Goal: Task Accomplishment & Management: Manage account settings

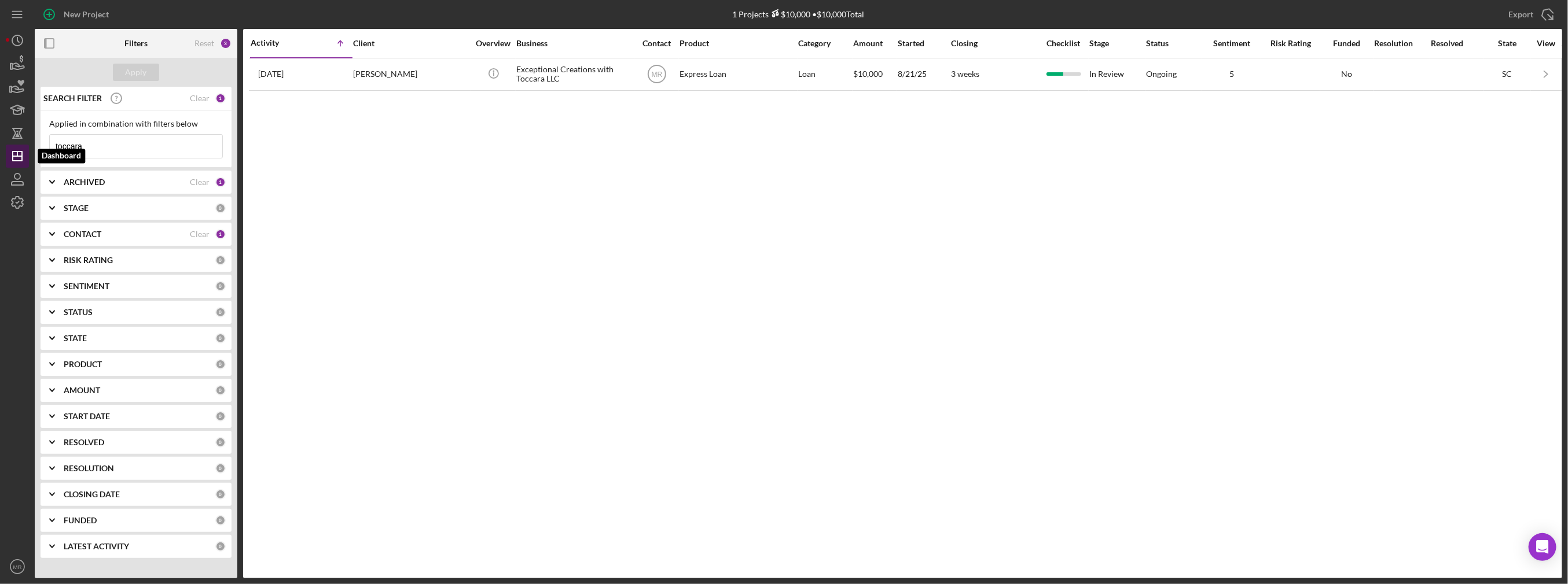
click at [17, 158] on icon "Icon/Dashboard" at bounding box center [17, 157] width 29 height 29
click at [98, 209] on div "STAGE" at bounding box center [138, 208] width 151 height 9
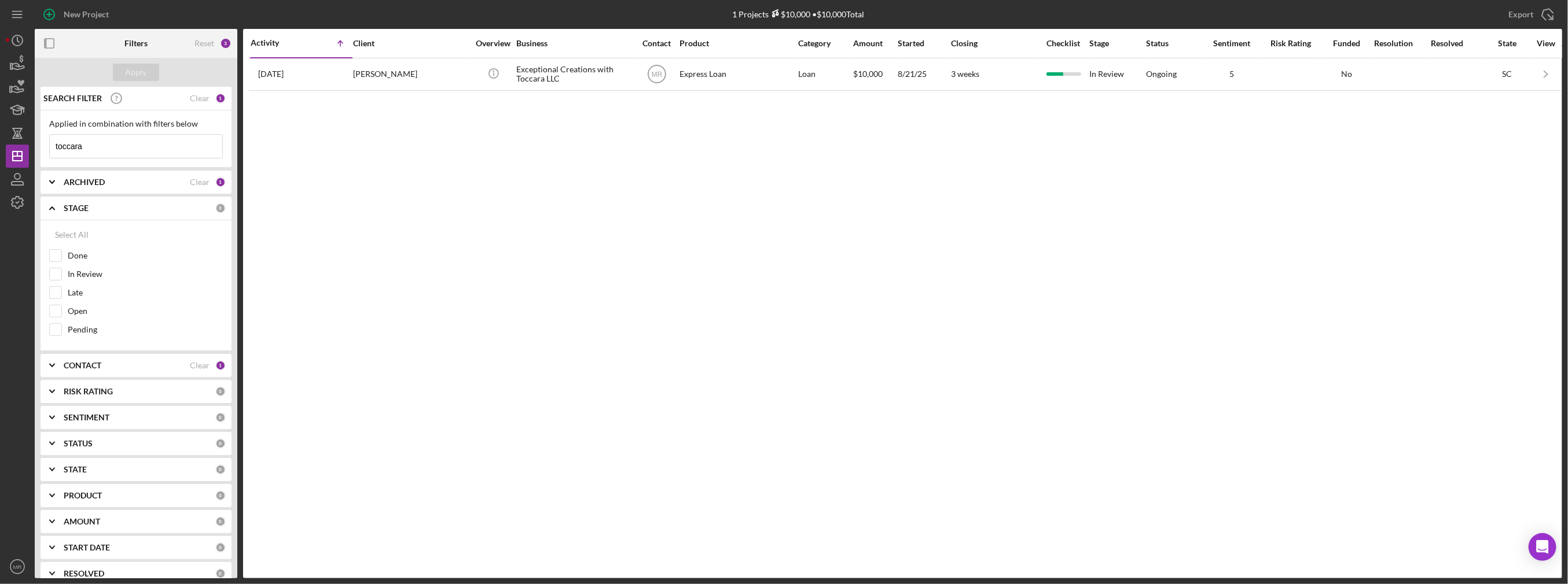
click at [97, 209] on div "STAGE" at bounding box center [138, 208] width 151 height 9
click at [81, 145] on input "toccara" at bounding box center [136, 146] width 172 height 23
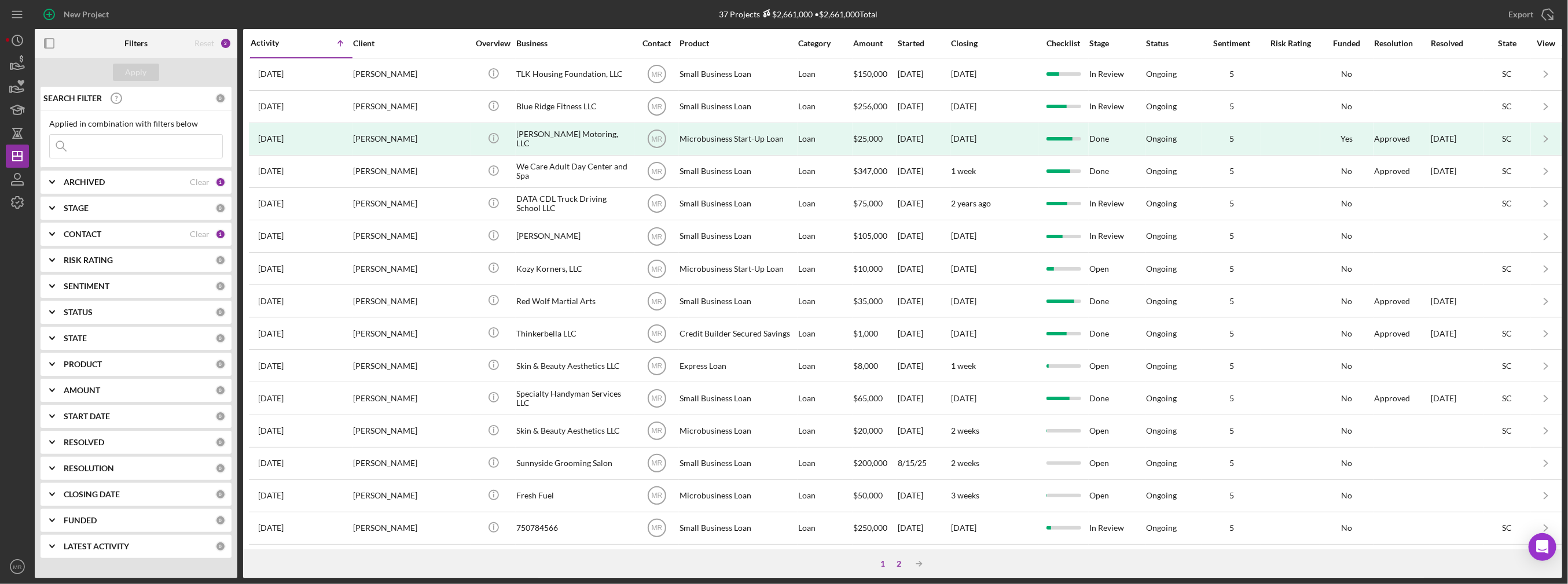
click at [902, 563] on div "2" at bounding box center [900, 564] width 17 height 9
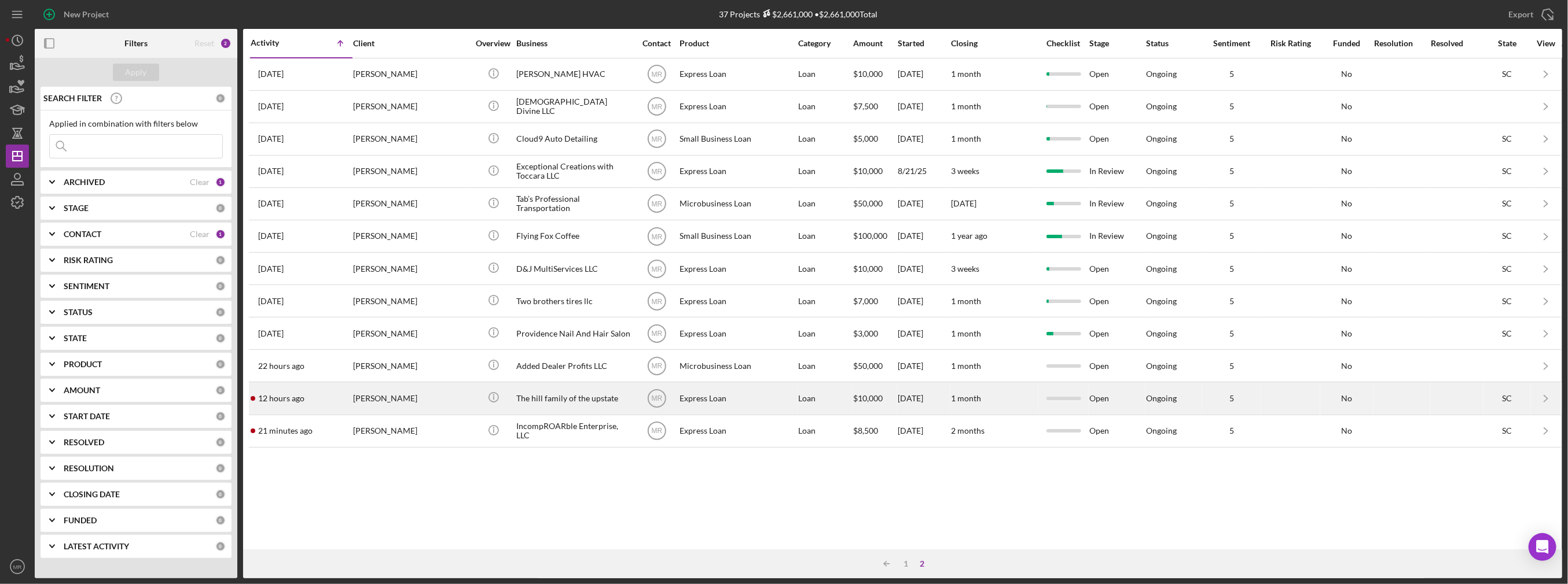
click at [335, 399] on div "12 hours ago [PERSON_NAME]" at bounding box center [301, 398] width 101 height 30
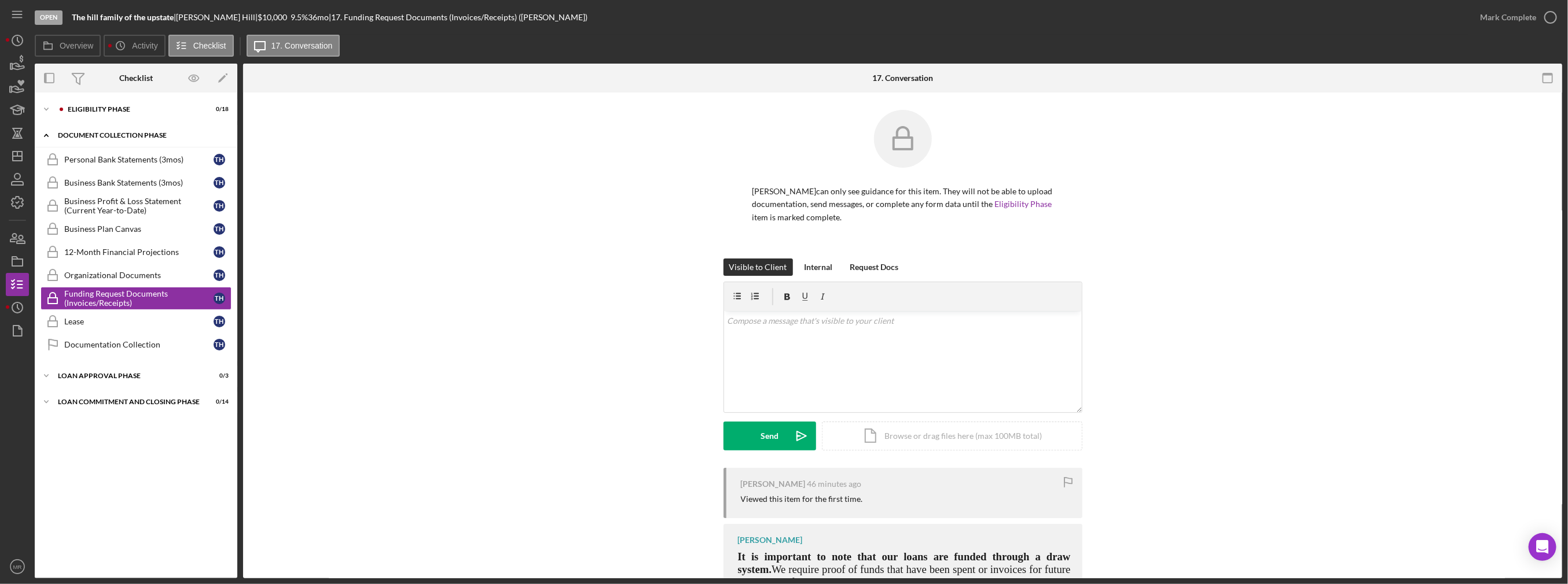
click at [100, 138] on div "Document Collection Phase" at bounding box center [140, 136] width 165 height 7
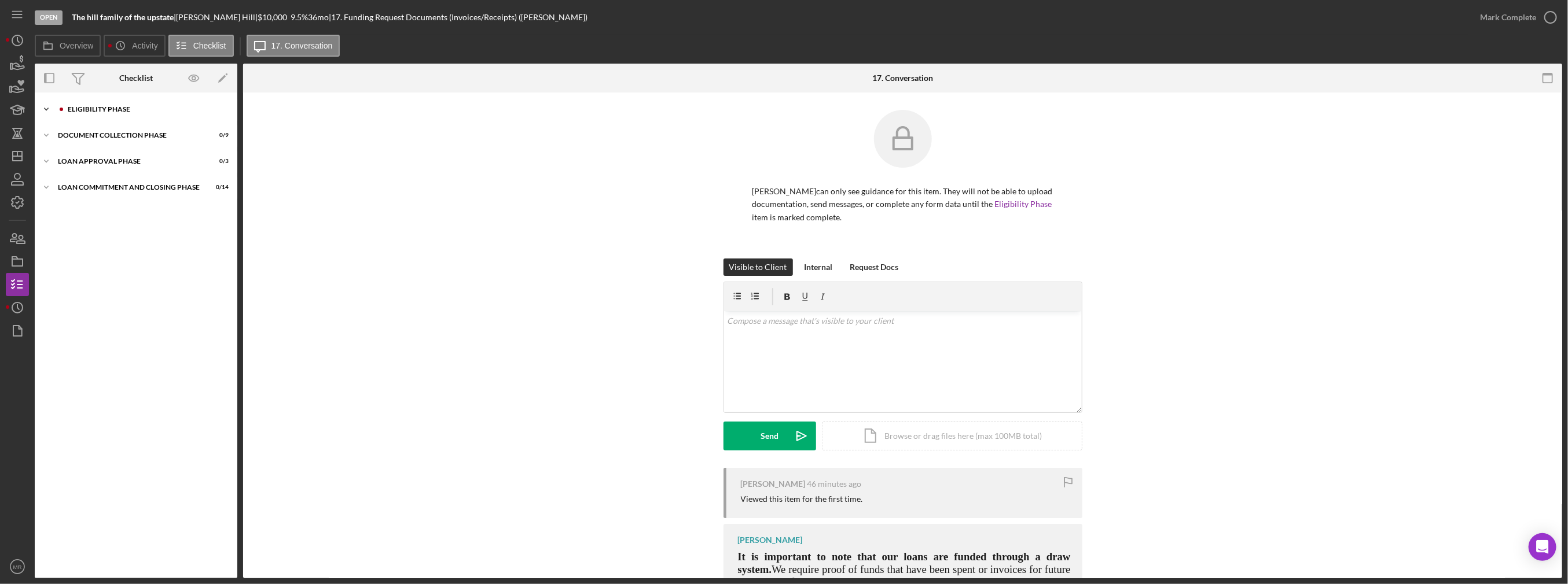
click at [89, 110] on div "Eligibility Phase" at bounding box center [145, 110] width 155 height 7
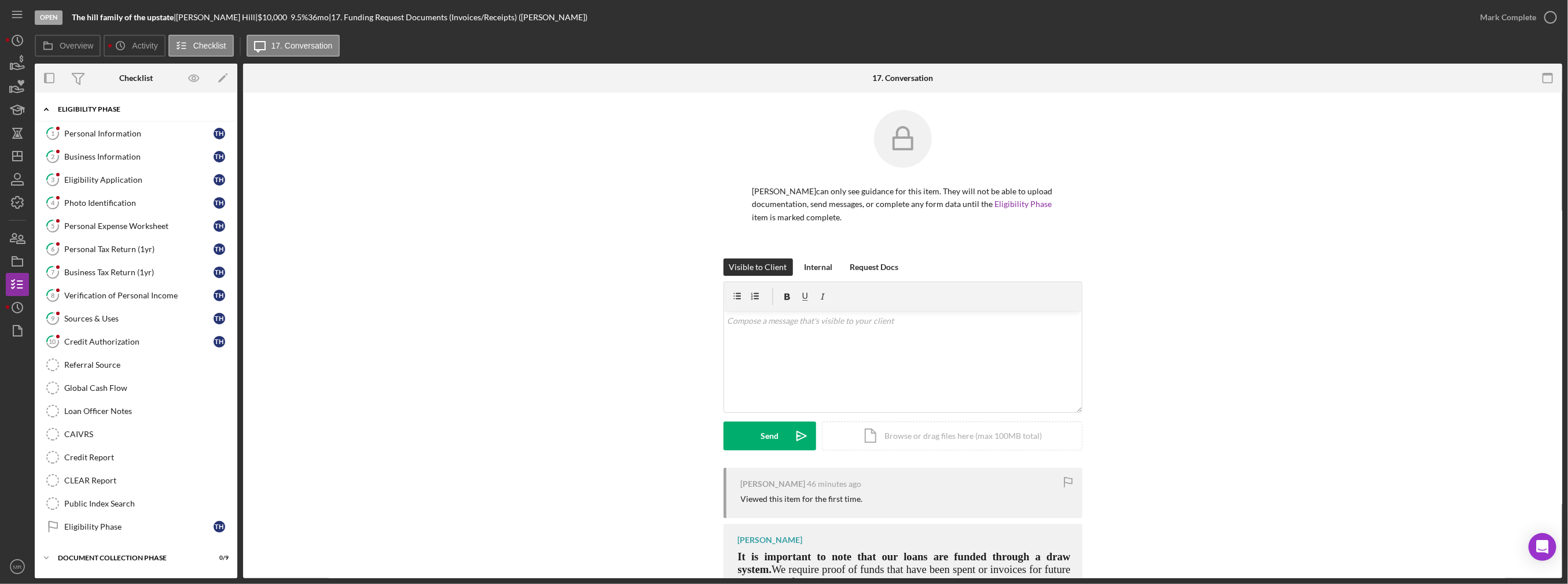
click at [89, 108] on div "Eligibility Phase" at bounding box center [140, 110] width 165 height 7
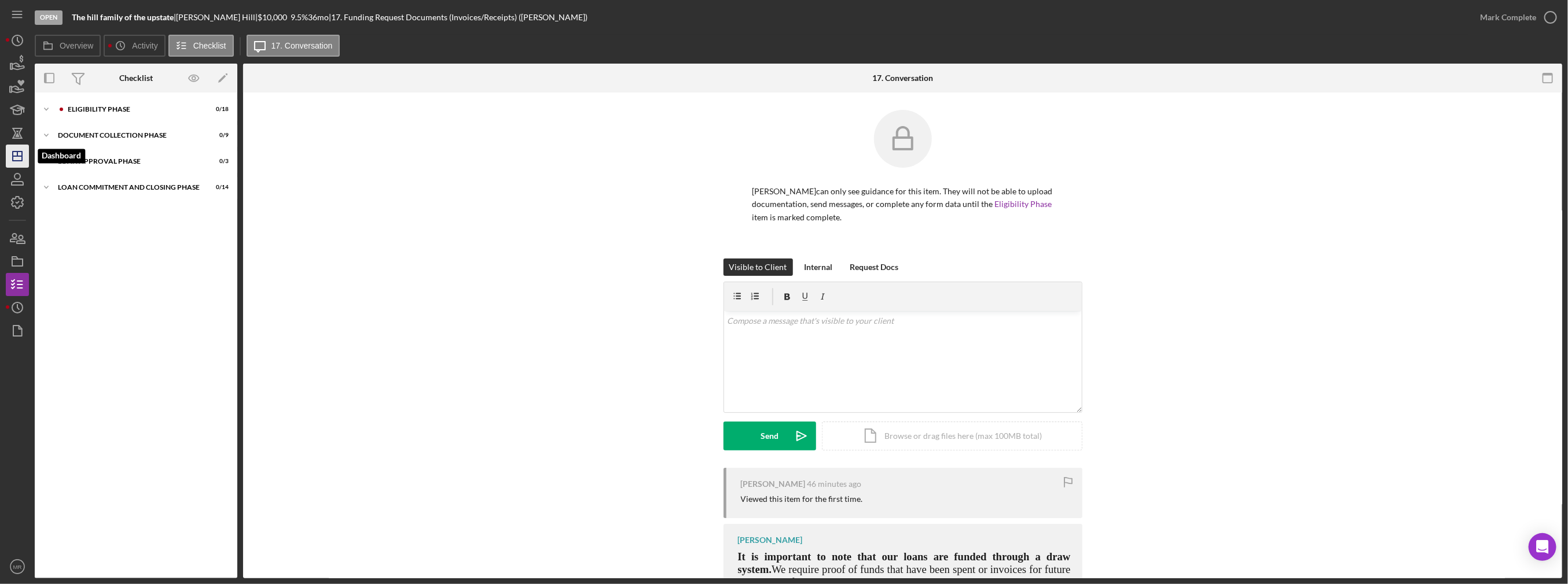
click at [23, 152] on icon "Icon/Dashboard" at bounding box center [17, 157] width 29 height 29
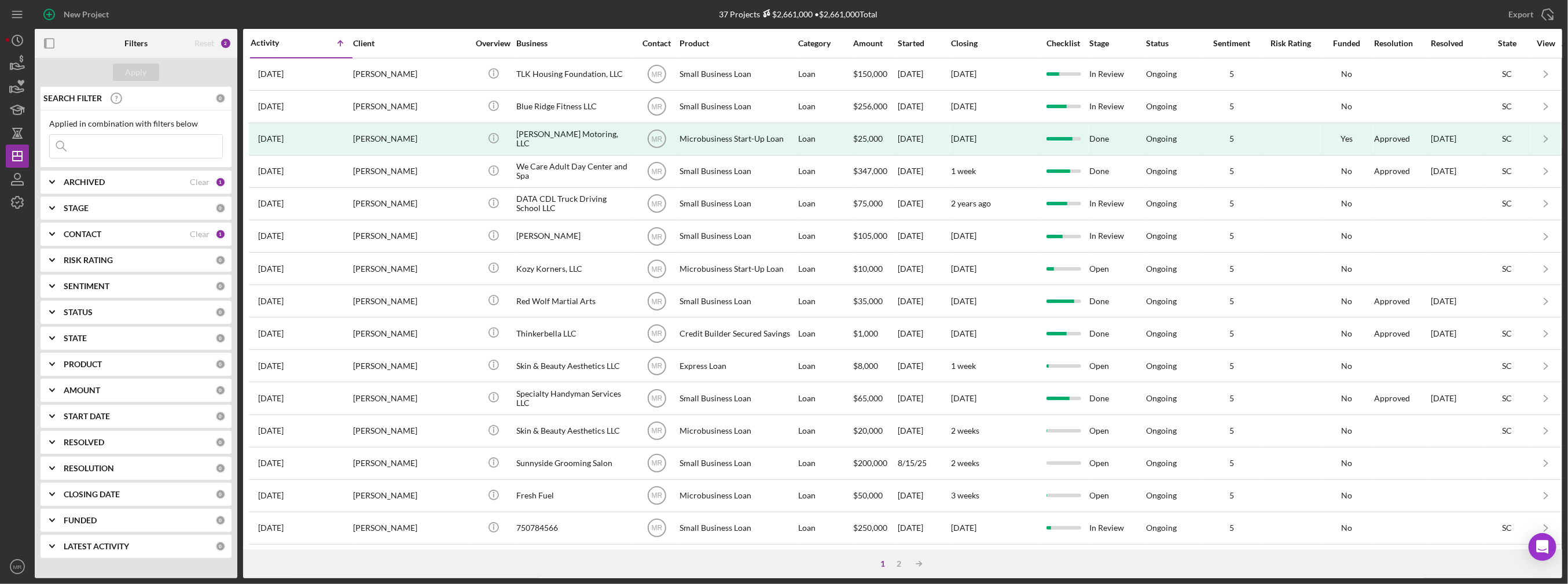
click at [123, 142] on input at bounding box center [136, 146] width 172 height 23
type input "d"
type input "t"
type input "d"
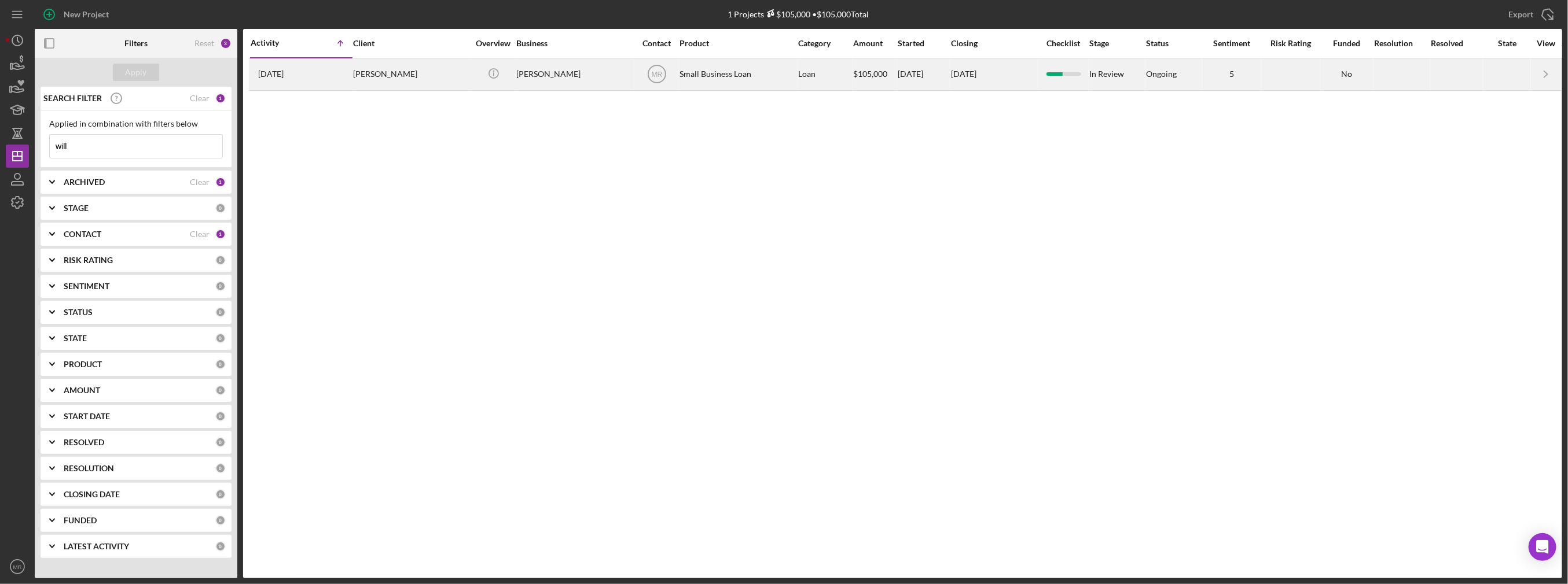
type input "will"
click at [307, 61] on div "[DATE] [PERSON_NAME]" at bounding box center [301, 73] width 101 height 30
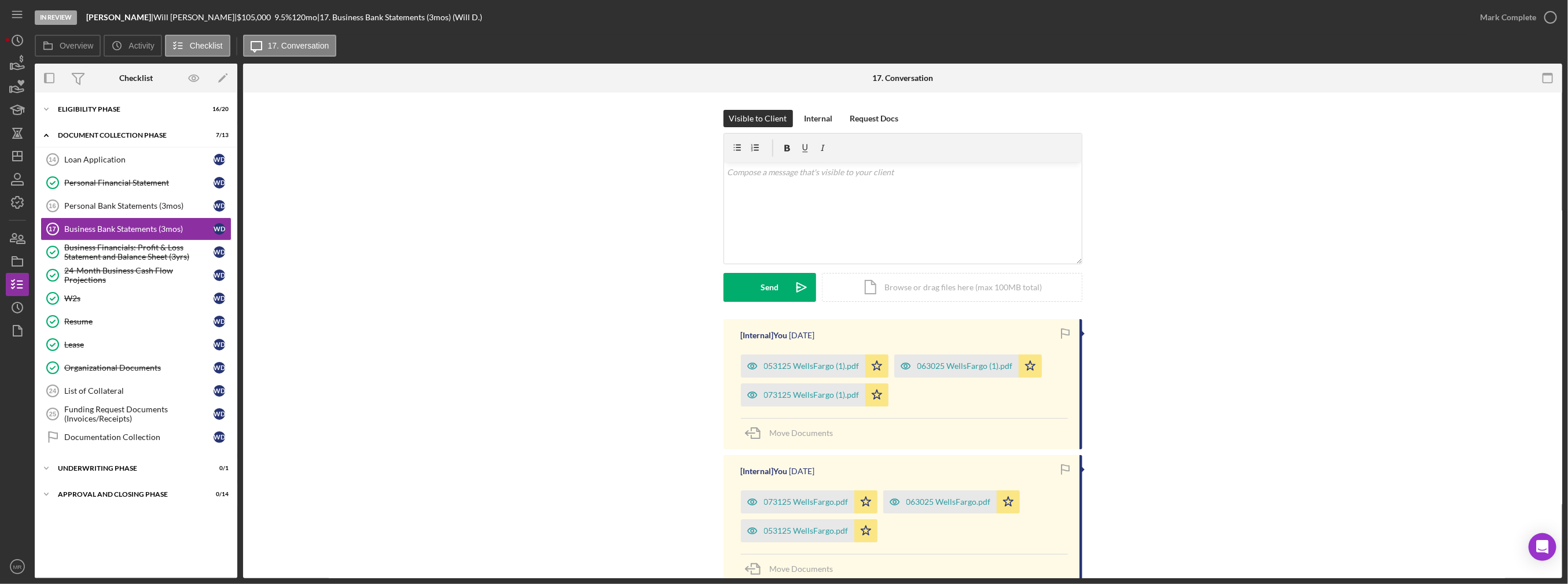
scroll to position [104, 0]
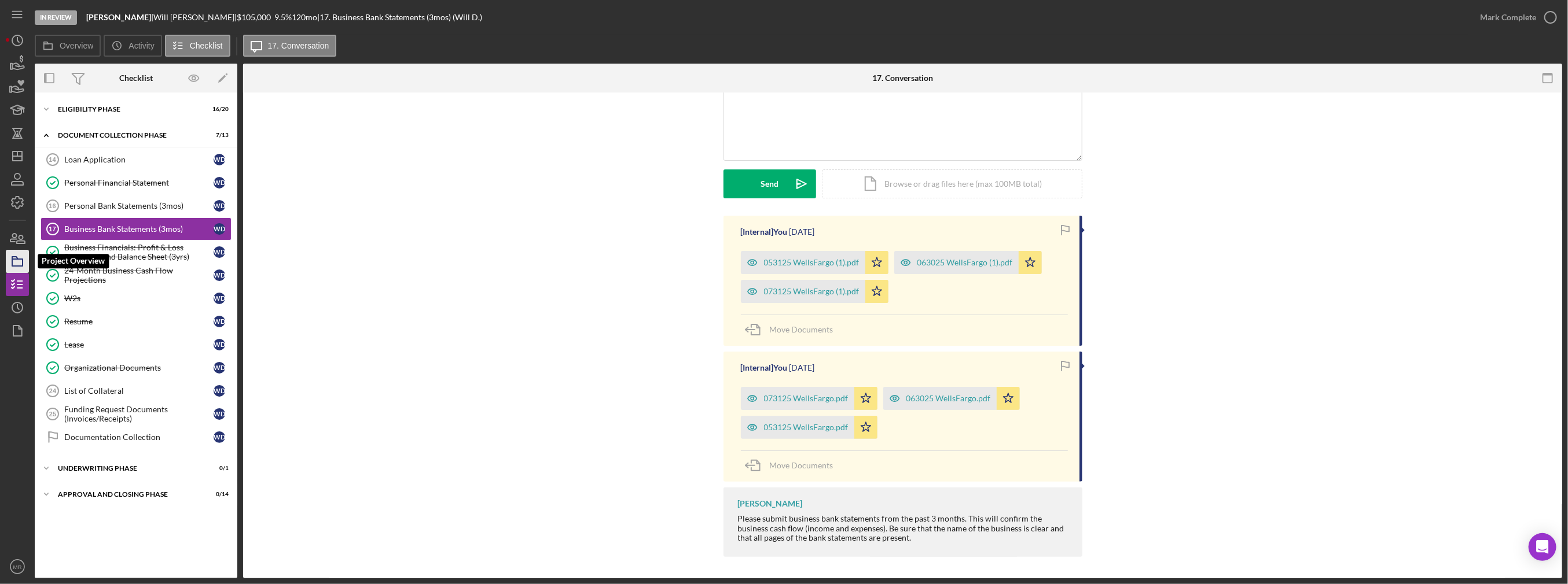
click at [14, 256] on icon "button" at bounding box center [17, 262] width 29 height 29
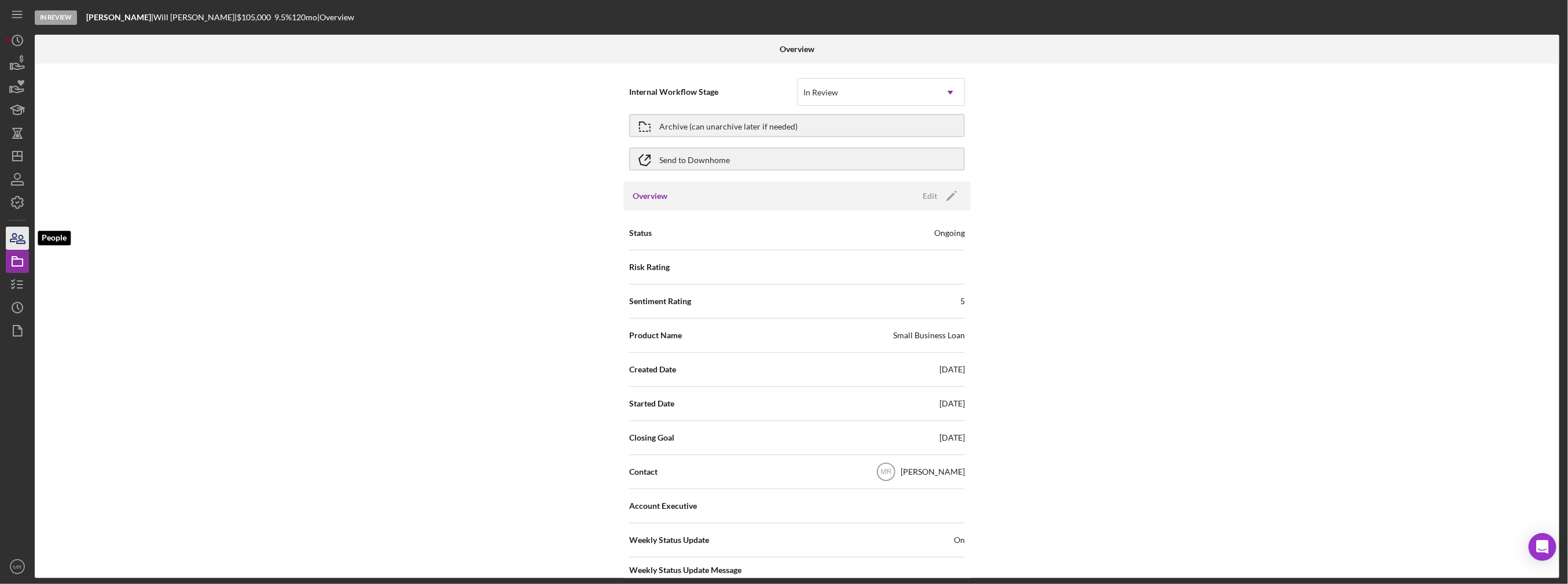
click at [19, 228] on icon "button" at bounding box center [17, 238] width 29 height 29
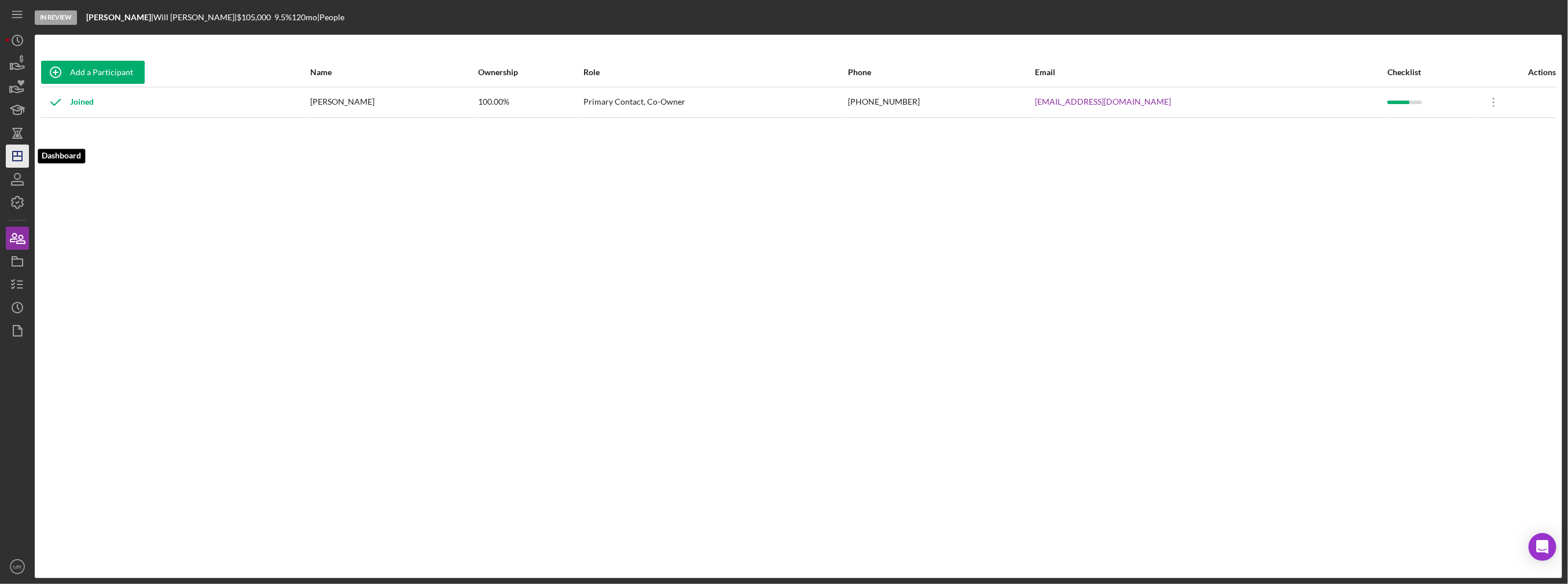
click at [10, 149] on icon "Icon/Dashboard" at bounding box center [17, 157] width 29 height 29
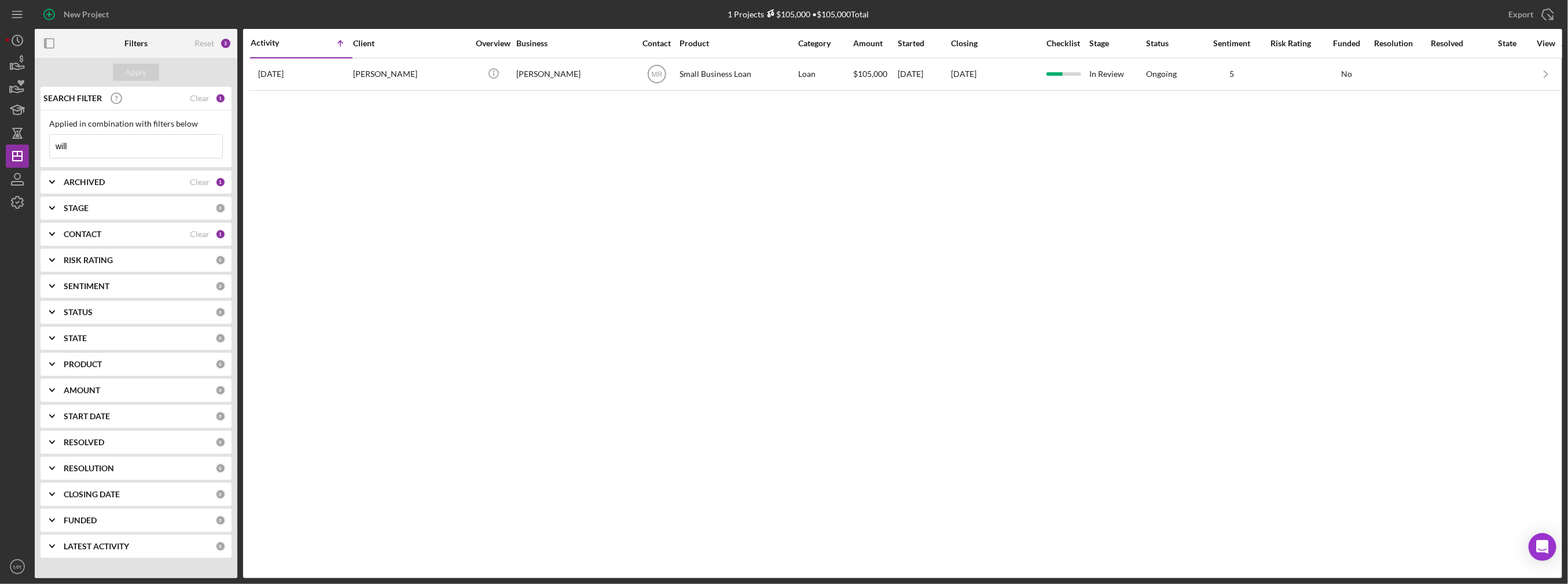
click at [66, 149] on input "will" at bounding box center [136, 146] width 172 height 23
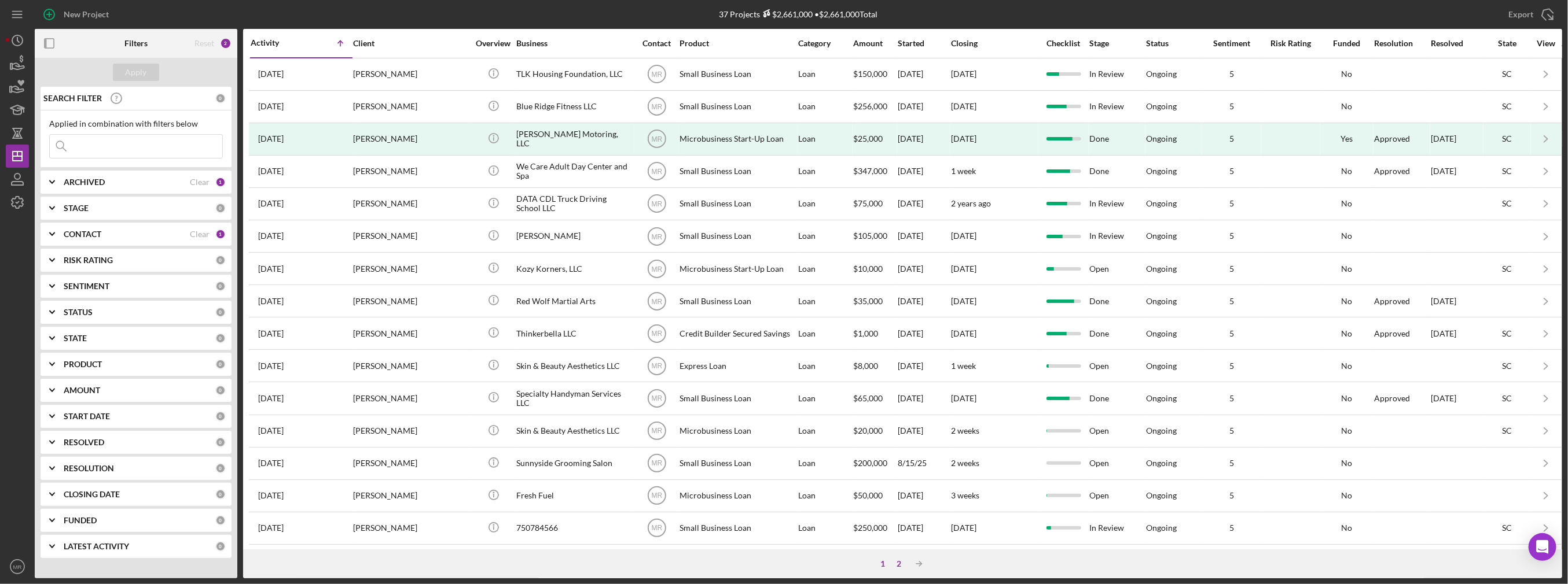
click at [895, 562] on div "2" at bounding box center [900, 564] width 17 height 9
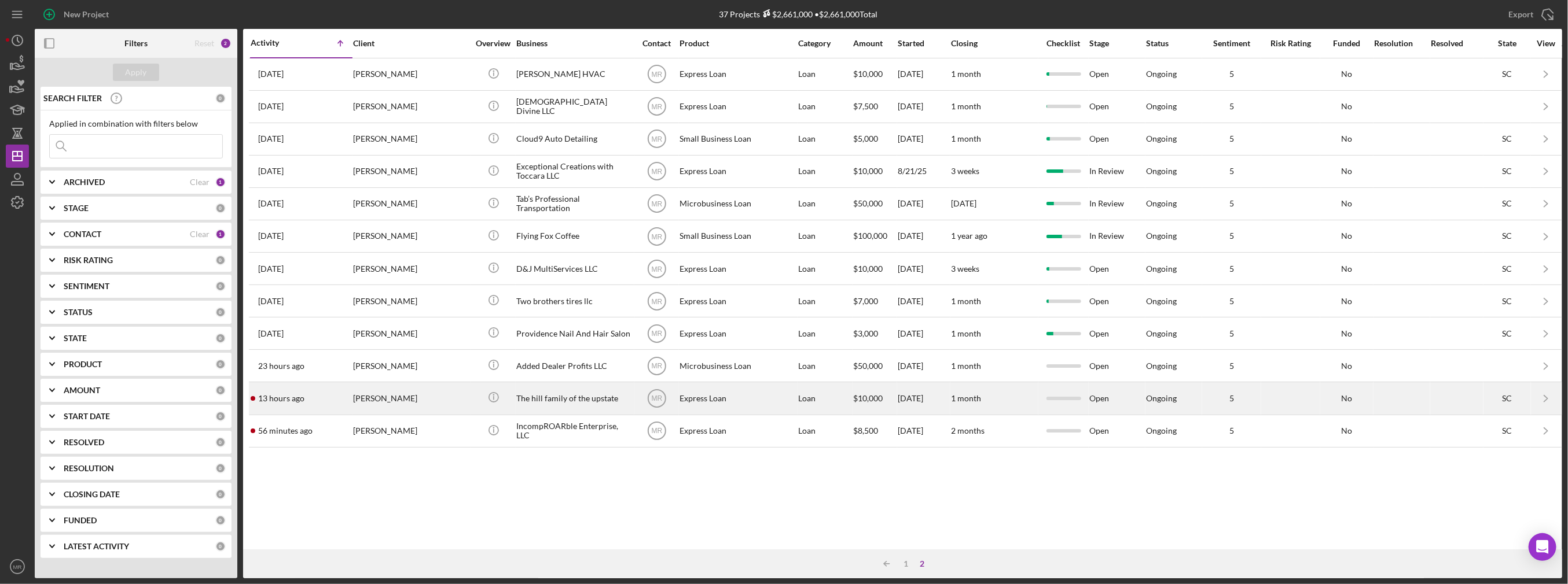
click at [408, 391] on div "[PERSON_NAME]" at bounding box center [411, 398] width 116 height 30
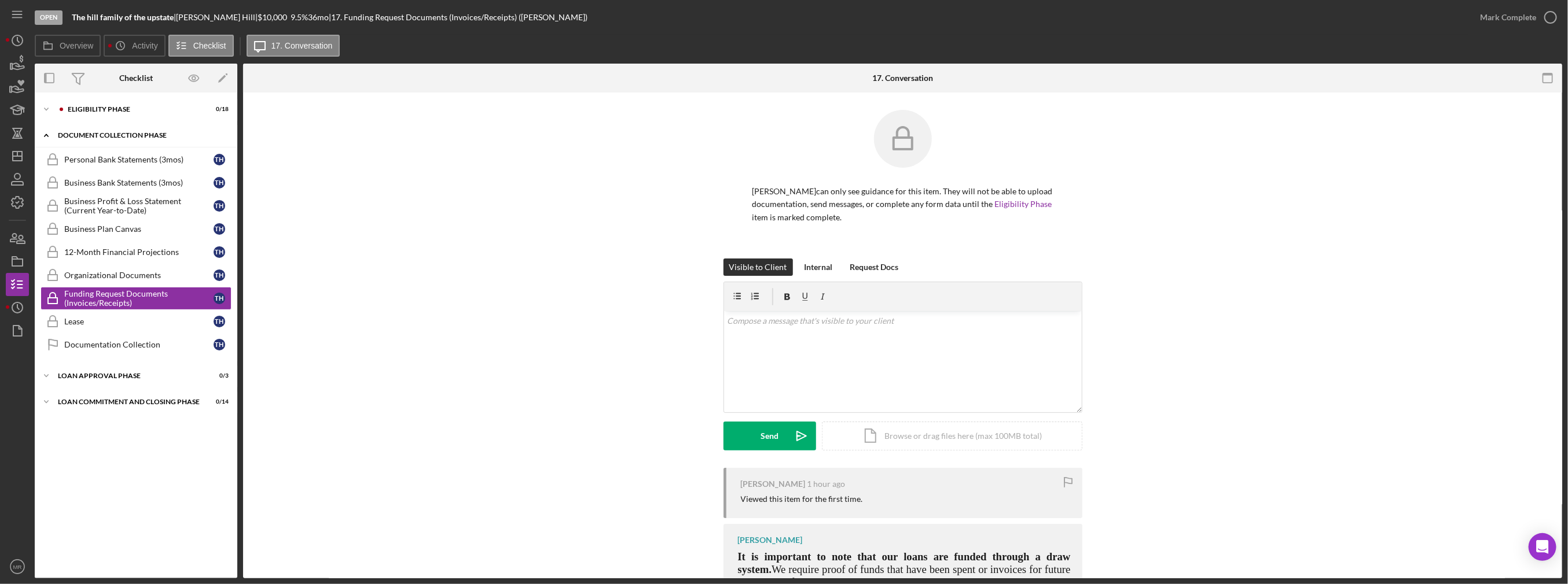
click at [120, 142] on div "Icon/Expander Document Collection Phase 0 / 9" at bounding box center [136, 136] width 203 height 24
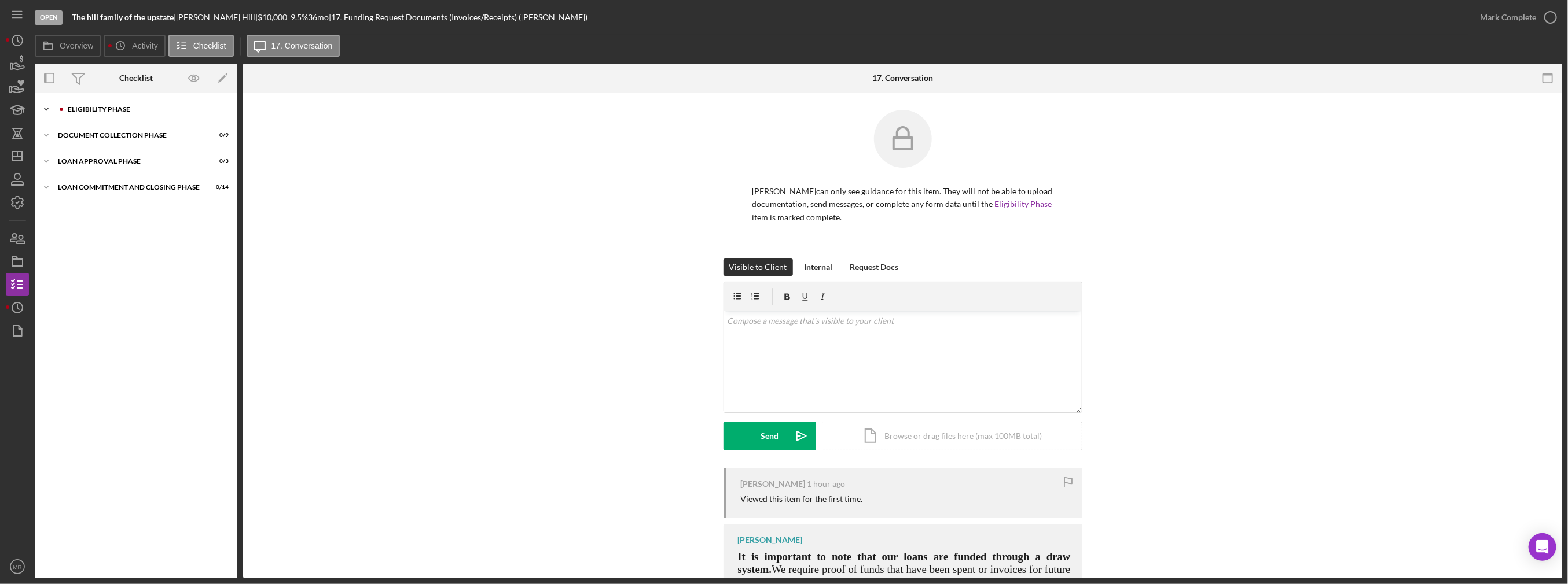
click at [116, 114] on div "Icon/Expander Eligibility Phase 0 / 18" at bounding box center [136, 109] width 203 height 23
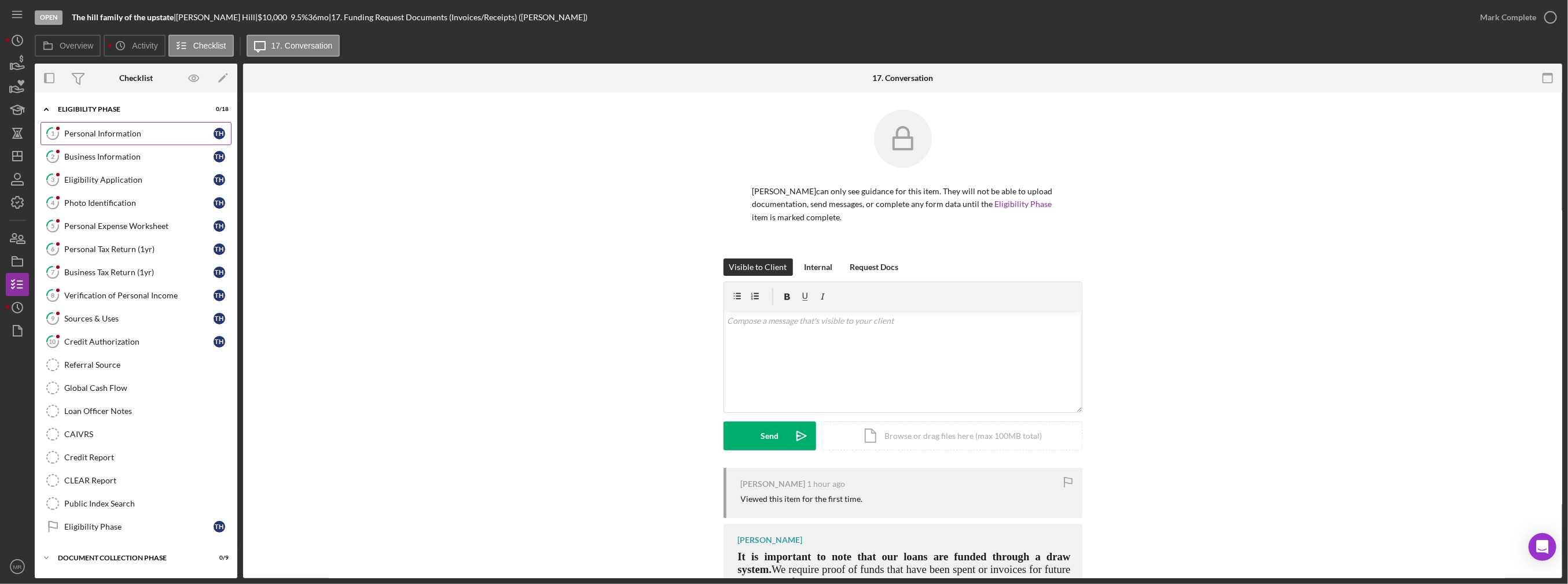
click at [117, 138] on div "Personal Information" at bounding box center [138, 134] width 149 height 9
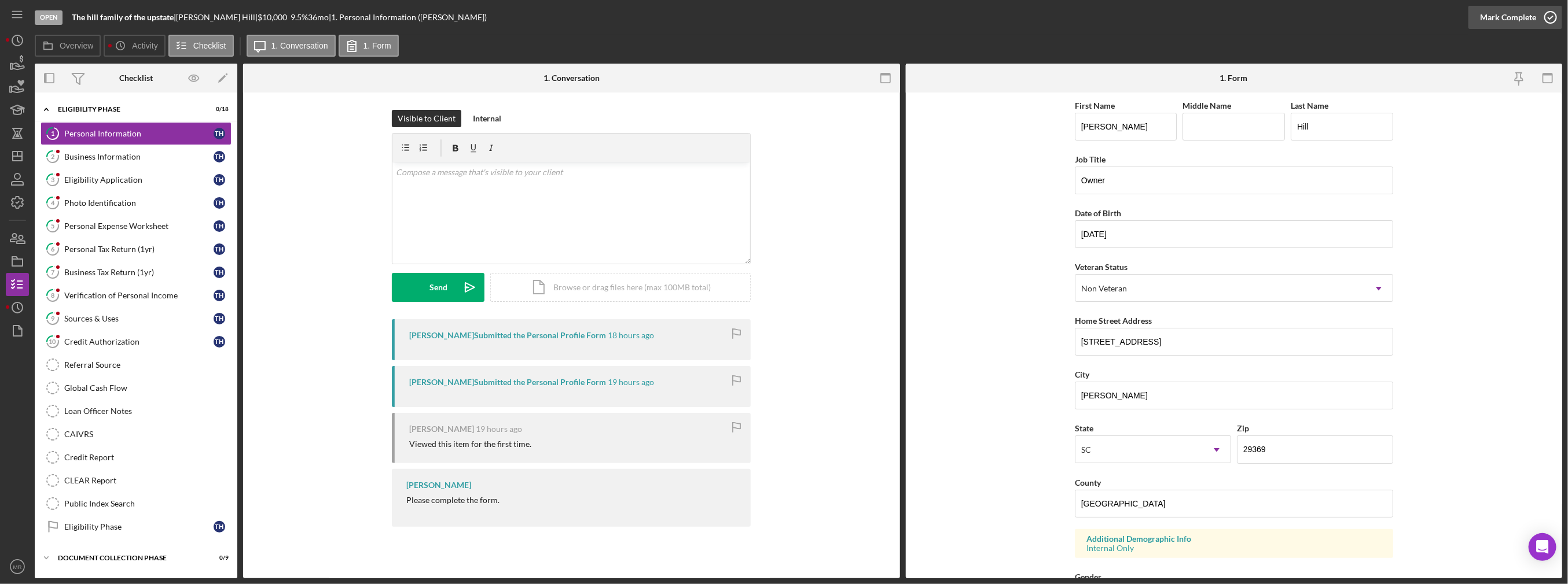
click at [1488, 23] on div "Mark Complete" at bounding box center [1507, 17] width 56 height 23
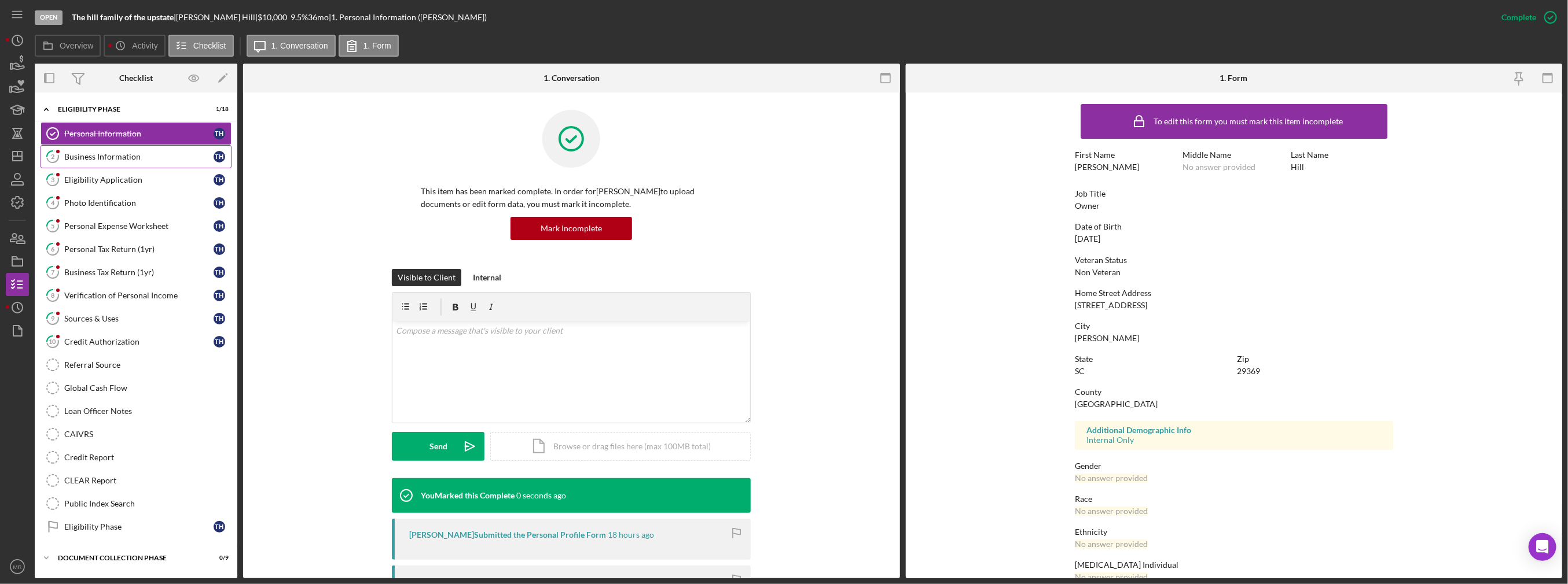
click at [156, 153] on div "Business Information" at bounding box center [138, 157] width 149 height 9
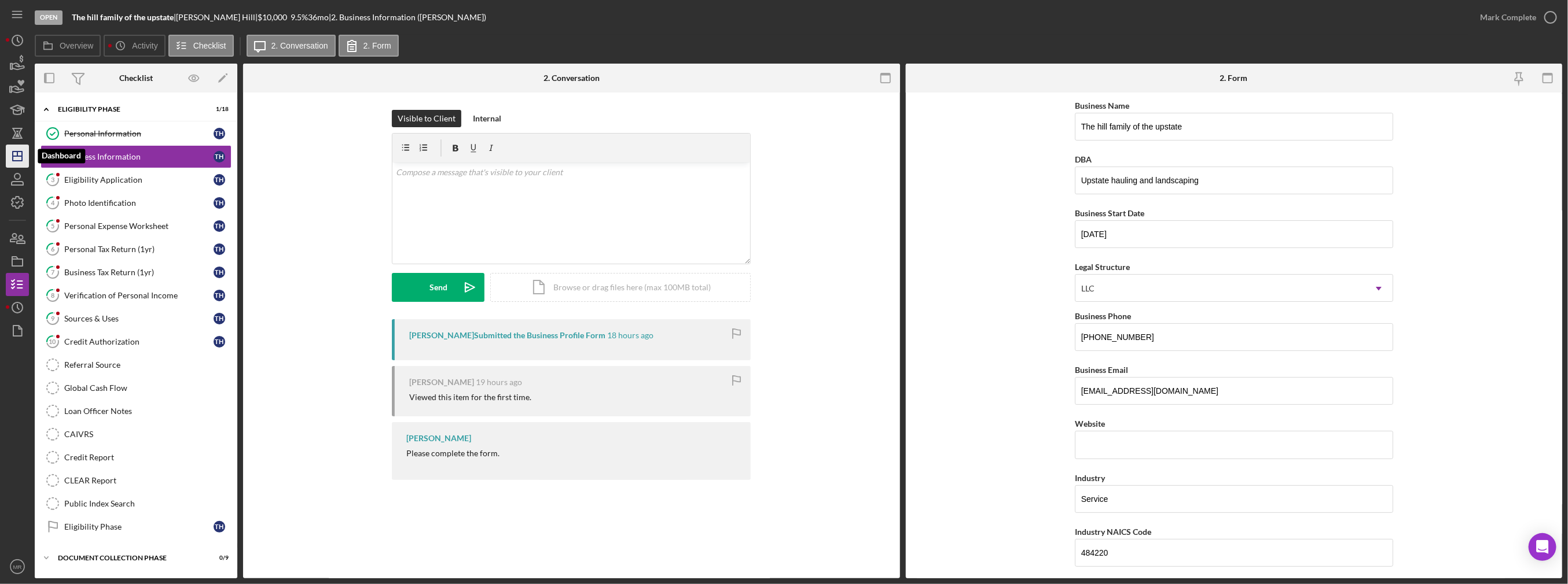
click at [14, 158] on icon "Icon/Dashboard" at bounding box center [17, 157] width 29 height 29
